Goal: Communication & Community: Answer question/provide support

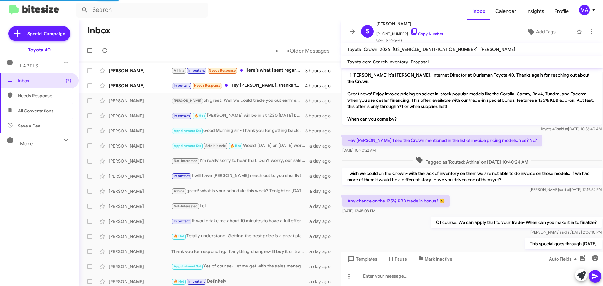
scroll to position [414, 0]
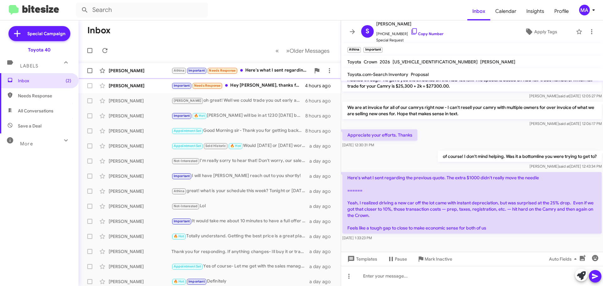
click at [282, 69] on div "Athina Important Needs Response Here's what I sent regarding the previous quote…" at bounding box center [241, 70] width 139 height 7
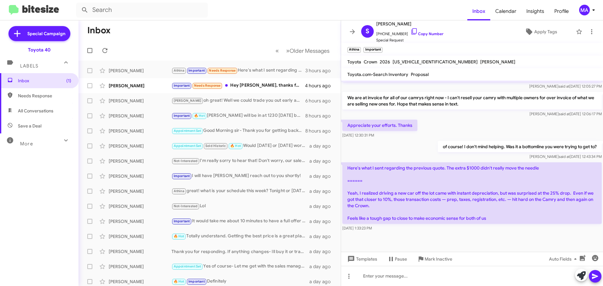
scroll to position [427, 0]
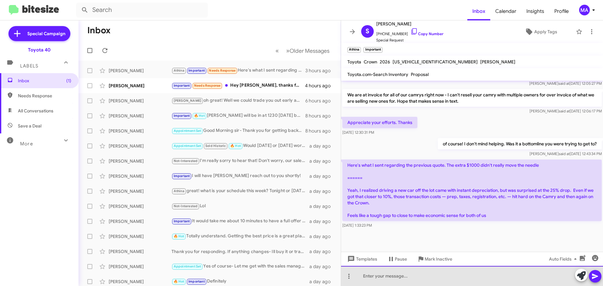
drag, startPoint x: 392, startPoint y: 279, endPoint x: 490, endPoint y: 256, distance: 100.4
click at [393, 279] on div at bounding box center [472, 276] width 262 height 20
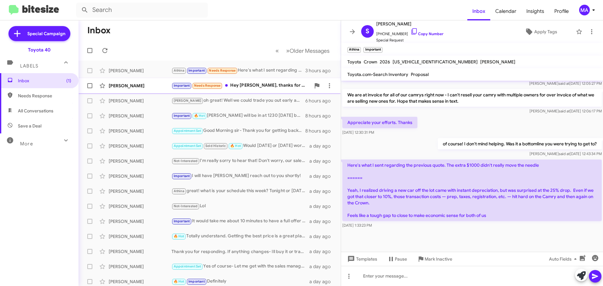
click at [264, 86] on div "Important Needs Response Hey [PERSON_NAME], thanks for being so patient, been s…" at bounding box center [241, 85] width 139 height 7
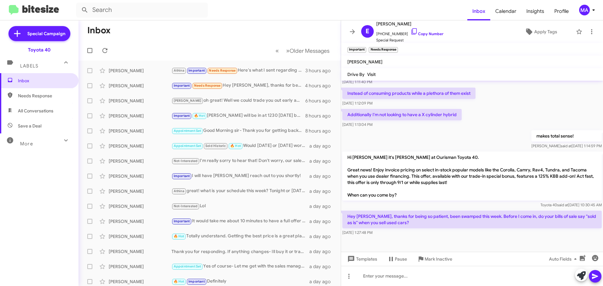
scroll to position [288, 0]
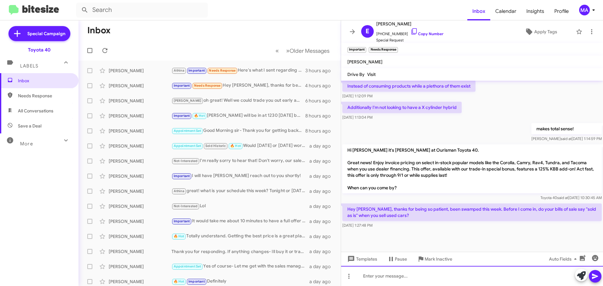
click at [394, 278] on div at bounding box center [472, 276] width 262 height 20
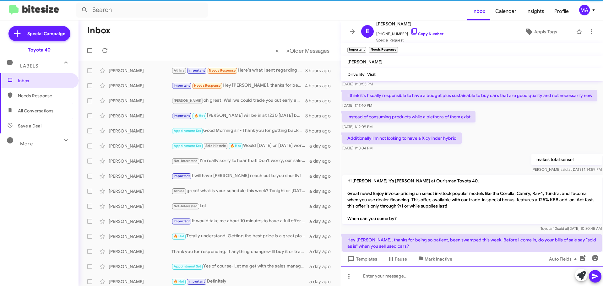
scroll to position [311, 0]
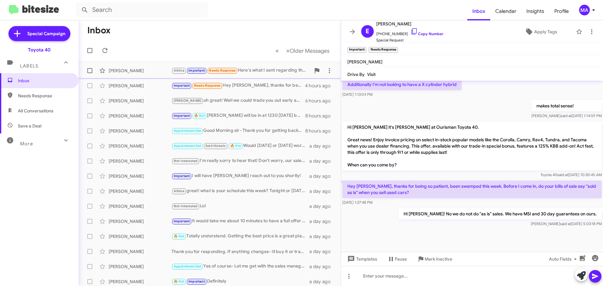
click at [248, 69] on div "Athina Important Needs Response Here's what I sent regarding the previous quote…" at bounding box center [241, 70] width 139 height 7
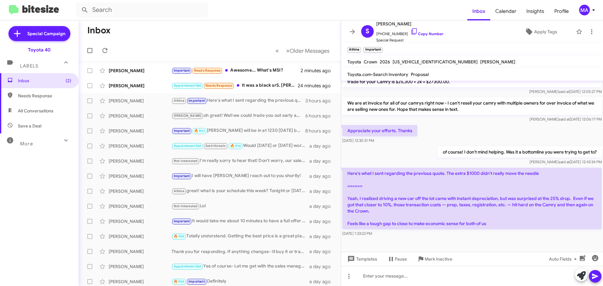
scroll to position [427, 0]
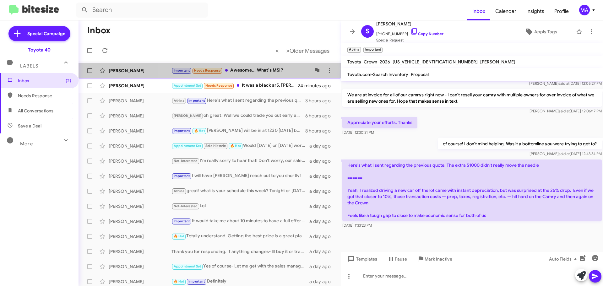
click at [251, 68] on div "Important Needs Response Awesome... What's MSI?" at bounding box center [241, 70] width 139 height 7
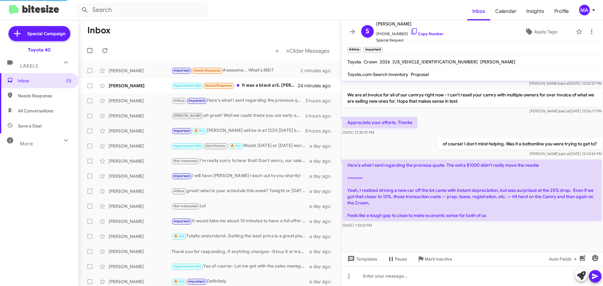
scroll to position [334, 0]
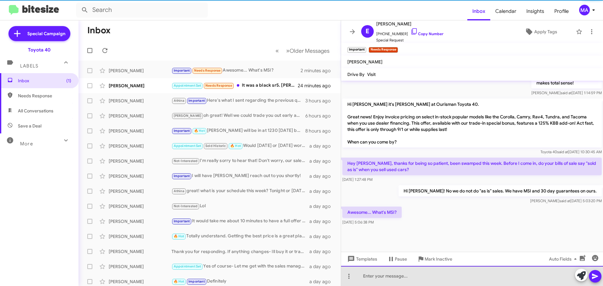
click at [400, 277] on div at bounding box center [472, 276] width 262 height 20
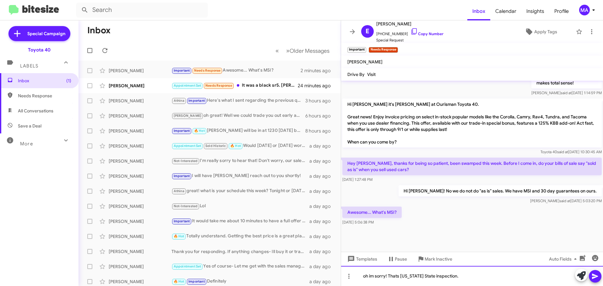
click at [398, 275] on div "oh im sorry! Thats [US_STATE] State inspection." at bounding box center [472, 276] width 262 height 20
click at [480, 274] on div "oh im sorry! That stands for [US_STATE] State inspection." at bounding box center [472, 276] width 262 height 20
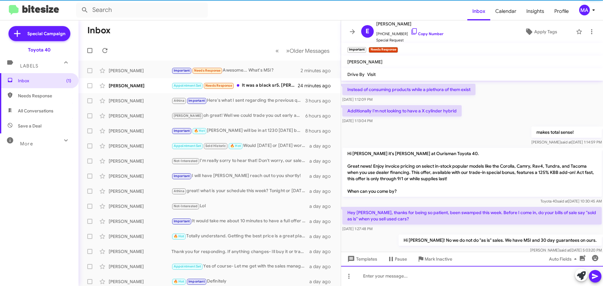
scroll to position [357, 0]
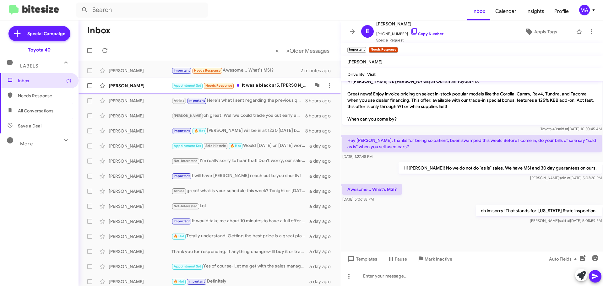
click at [261, 83] on div "Appointment Set Needs Response It was a black sr5. [PERSON_NAME] was helping me" at bounding box center [241, 85] width 139 height 7
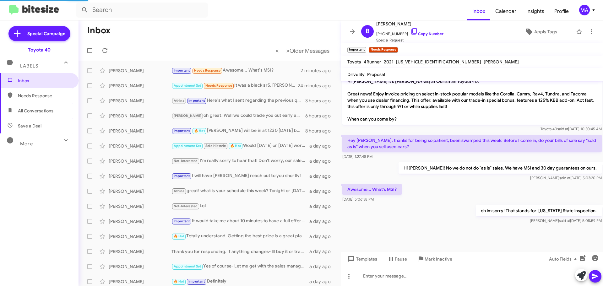
scroll to position [30, 0]
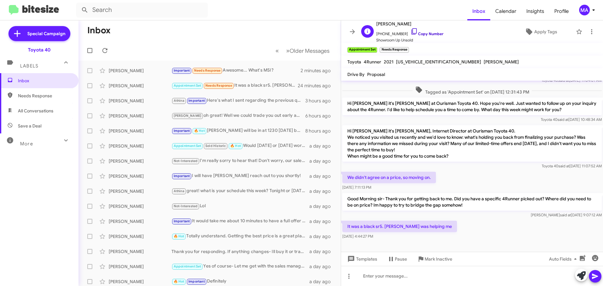
drag, startPoint x: 407, startPoint y: 31, endPoint x: 403, endPoint y: 31, distance: 3.5
click at [411, 31] on icon at bounding box center [415, 32] width 8 height 8
click at [261, 68] on div "Important Needs Response ​🫡​ to “ oh im sorry! That stands for [US_STATE] State…" at bounding box center [241, 70] width 139 height 7
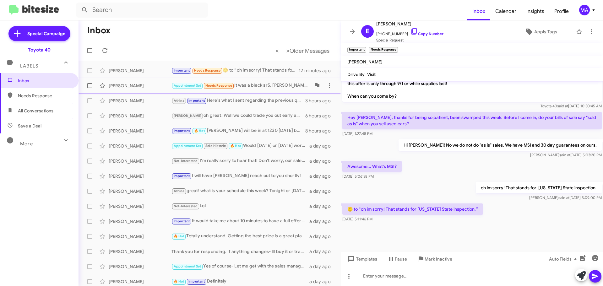
click at [267, 85] on div "Appointment Set Needs Response It was a black sr5. [PERSON_NAME] was helping me" at bounding box center [241, 85] width 139 height 7
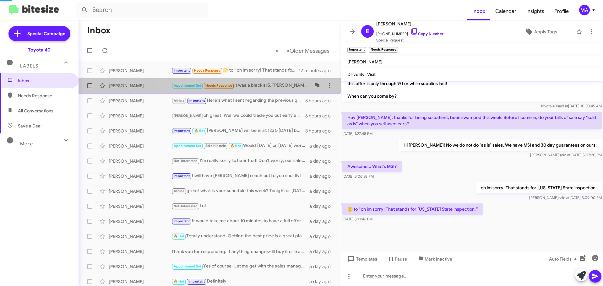
scroll to position [30, 0]
